Goal: Navigation & Orientation: Understand site structure

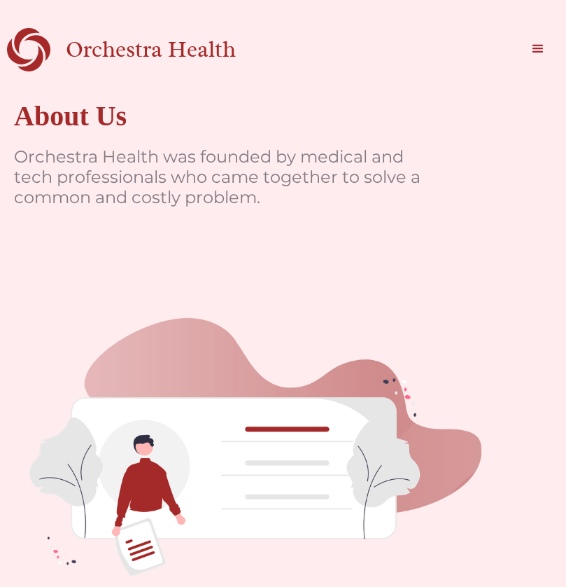
click at [533, 50] on div "menu" at bounding box center [538, 49] width 17 height 17
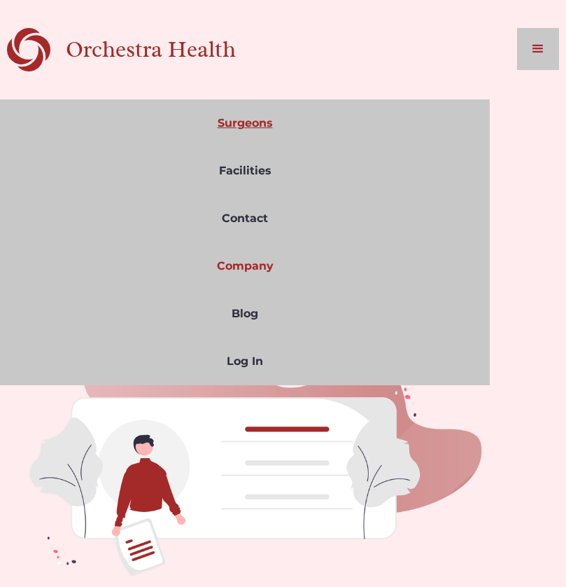
click at [241, 125] on link "Surgeons" at bounding box center [245, 123] width 490 height 48
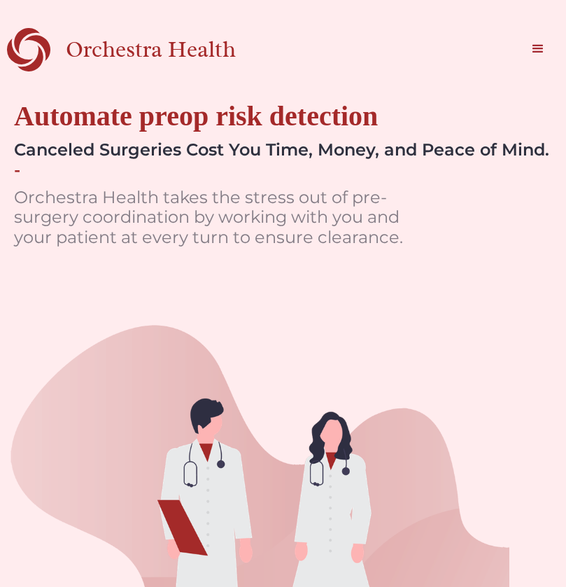
click at [540, 51] on div "menu" at bounding box center [538, 49] width 17 height 17
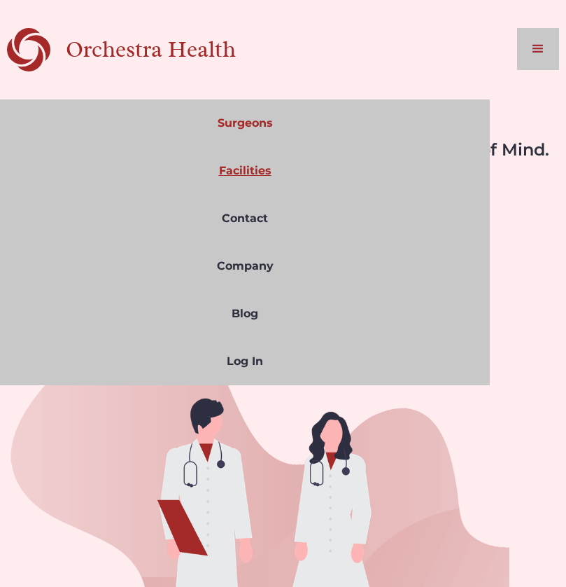
click at [244, 176] on link "Facilities" at bounding box center [245, 171] width 490 height 48
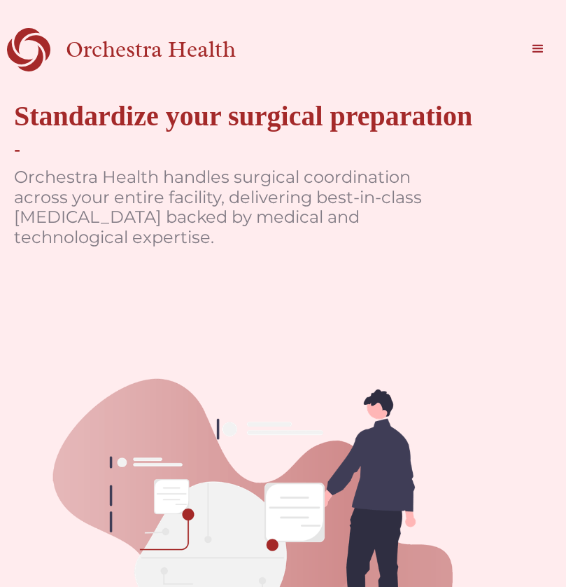
click at [546, 39] on div "menu" at bounding box center [538, 49] width 42 height 42
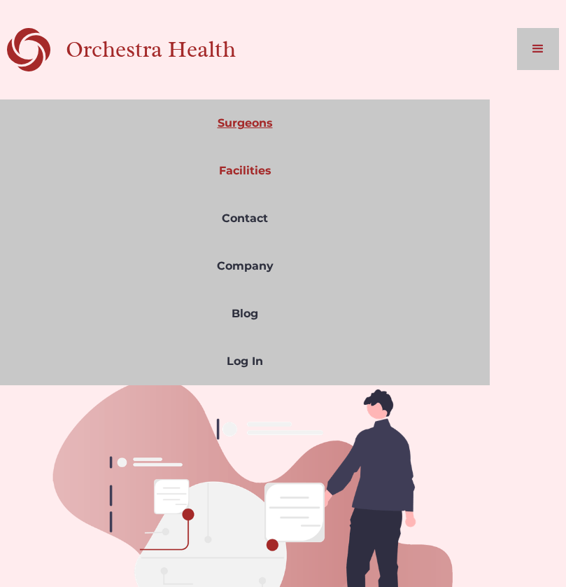
click at [251, 122] on link "Surgeons" at bounding box center [245, 123] width 490 height 48
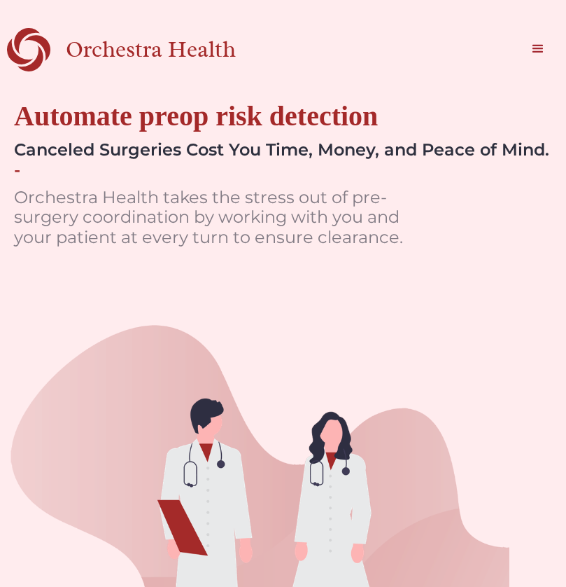
scroll to position [-1, 0]
click at [538, 55] on div "menu" at bounding box center [538, 49] width 17 height 17
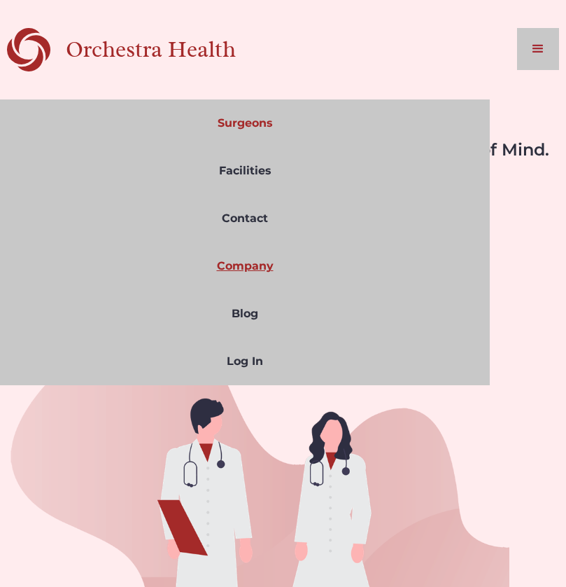
click at [259, 262] on link "Company" at bounding box center [245, 266] width 490 height 48
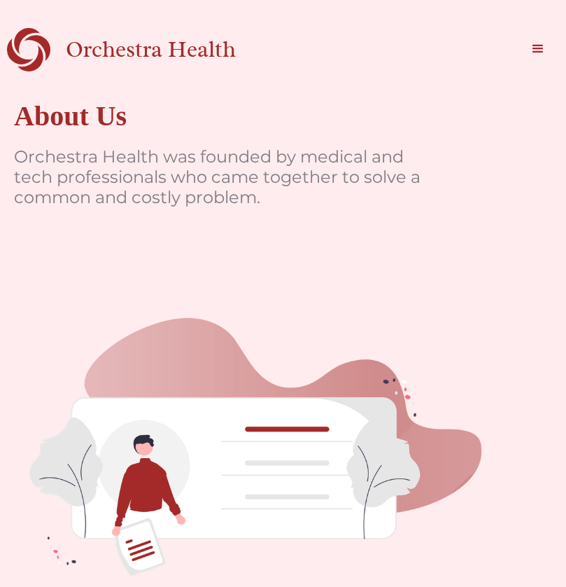
click at [533, 49] on div "menu" at bounding box center [538, 49] width 17 height 17
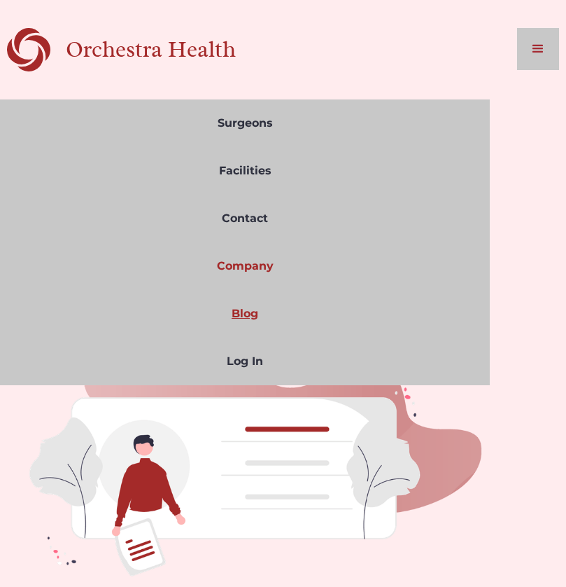
click at [240, 305] on link "Blog" at bounding box center [245, 314] width 490 height 48
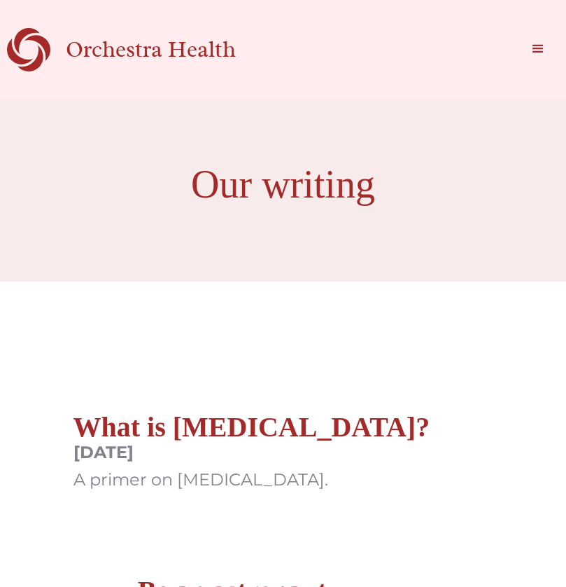
scroll to position [-1, 0]
click at [90, 55] on div "Orchestra Health" at bounding box center [175, 49] width 219 height 29
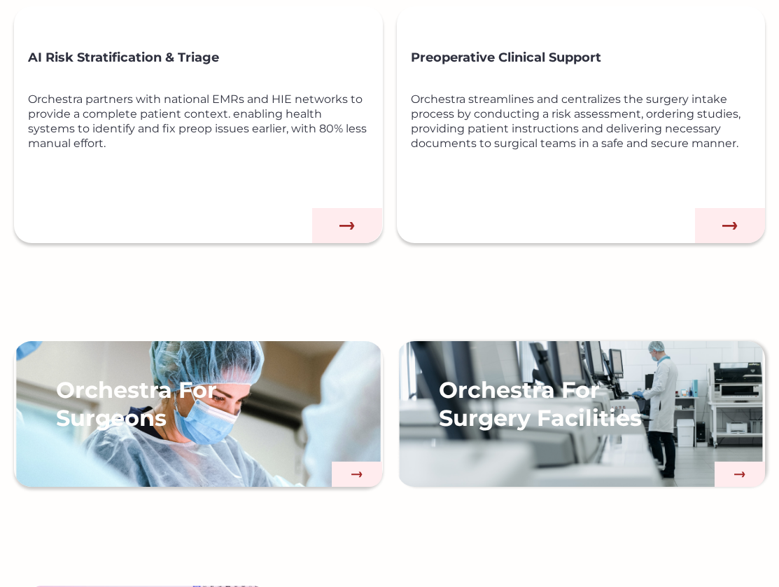
scroll to position [670, 0]
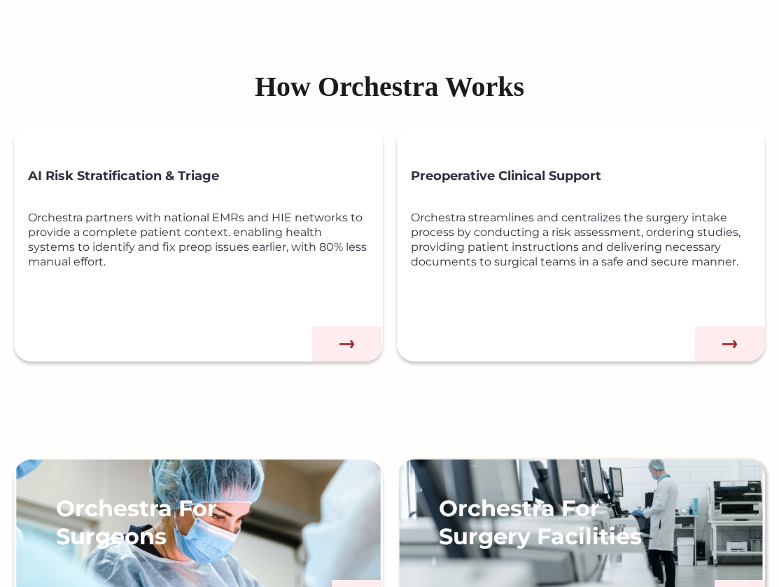
click at [336, 346] on img at bounding box center [347, 343] width 70 height 35
click at [345, 339] on img at bounding box center [347, 343] width 70 height 35
click at [349, 344] on img at bounding box center [347, 343] width 70 height 35
click at [566, 331] on img at bounding box center [730, 343] width 70 height 35
click at [566, 336] on img at bounding box center [730, 343] width 70 height 35
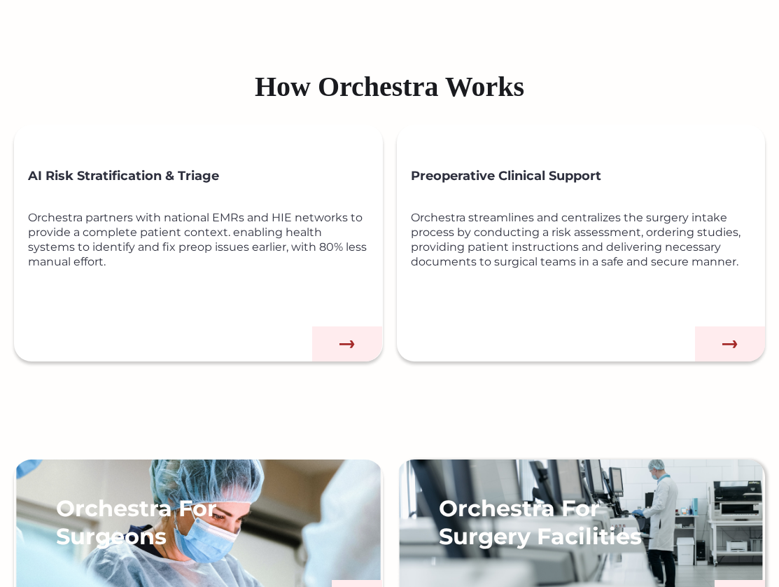
click at [540, 213] on div "Orchestra streamlines and centralizes the surgery intake process by conducting …" at bounding box center [588, 262] width 354 height 105
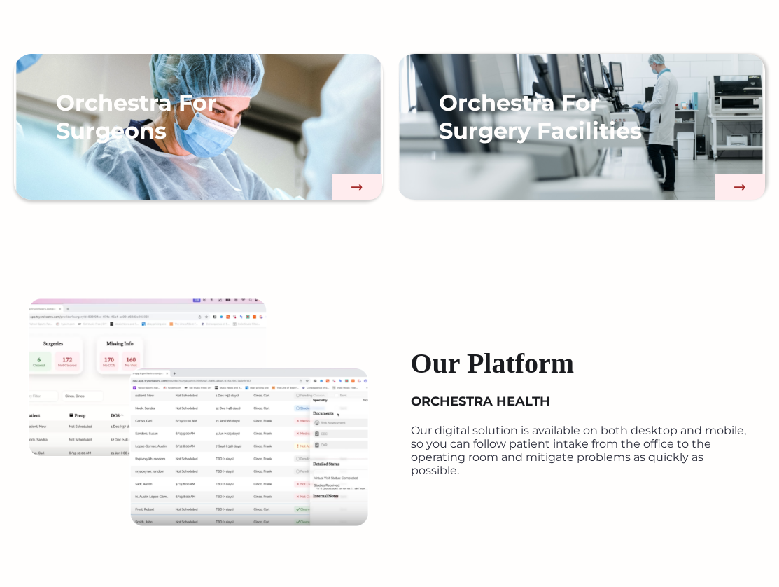
scroll to position [916, 0]
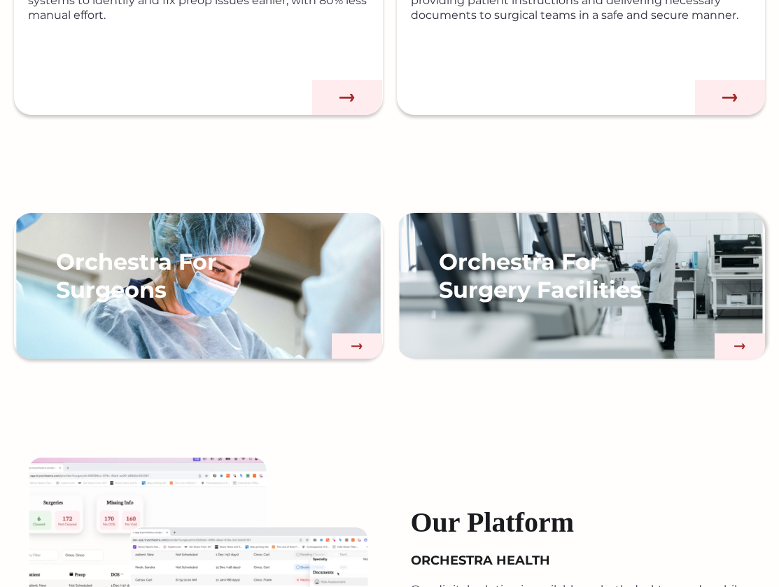
click at [720, 94] on img at bounding box center [730, 97] width 70 height 35
click at [719, 103] on img at bounding box center [730, 97] width 70 height 35
click at [722, 95] on img at bounding box center [730, 97] width 70 height 35
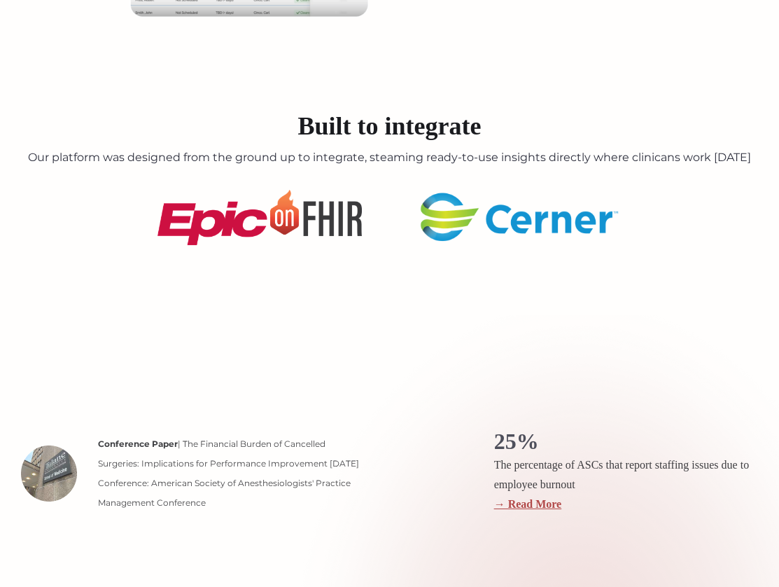
scroll to position [1799, 0]
